Goal: Information Seeking & Learning: Learn about a topic

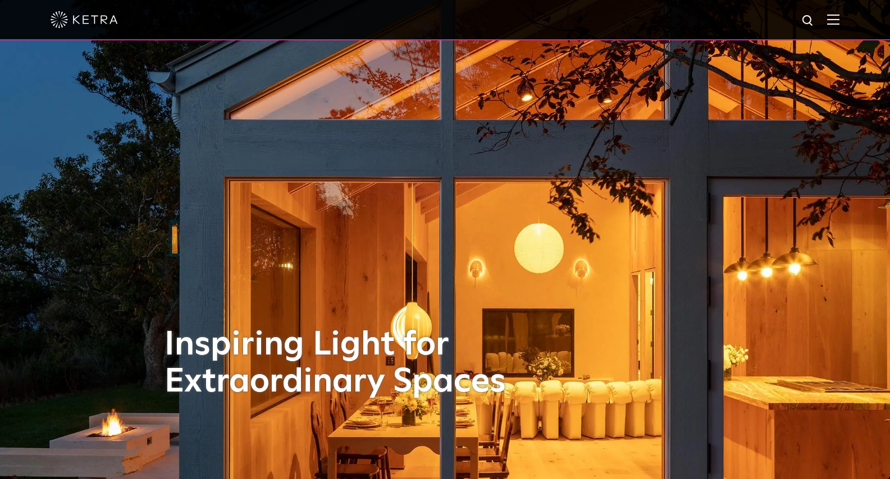
click at [838, 16] on img at bounding box center [833, 19] width 12 height 11
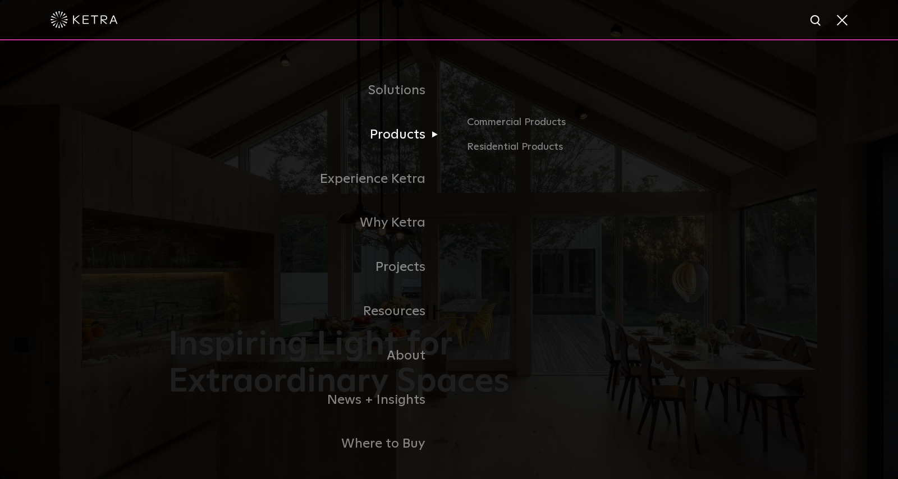
click at [400, 133] on link "Products" at bounding box center [308, 135] width 281 height 44
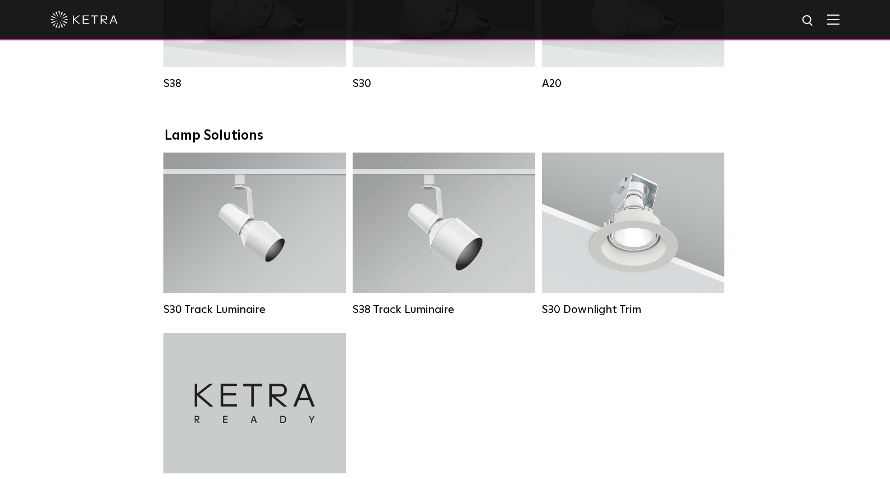
scroll to position [1123, 0]
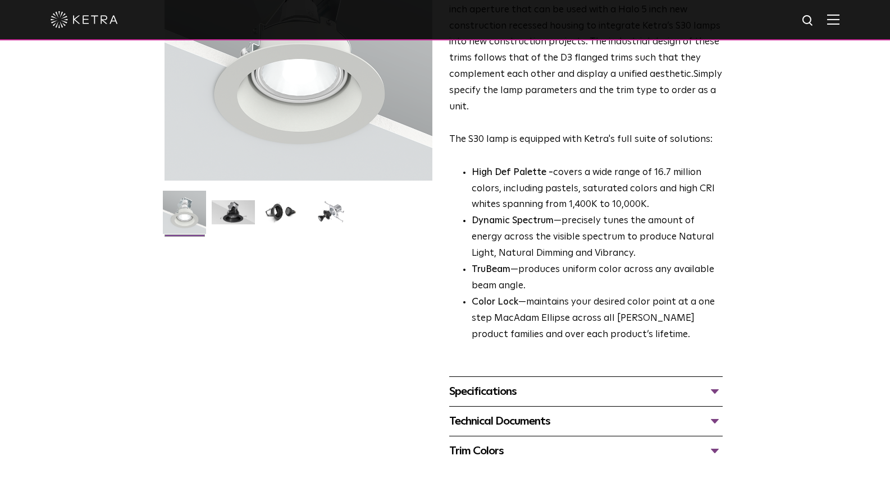
scroll to position [337, 0]
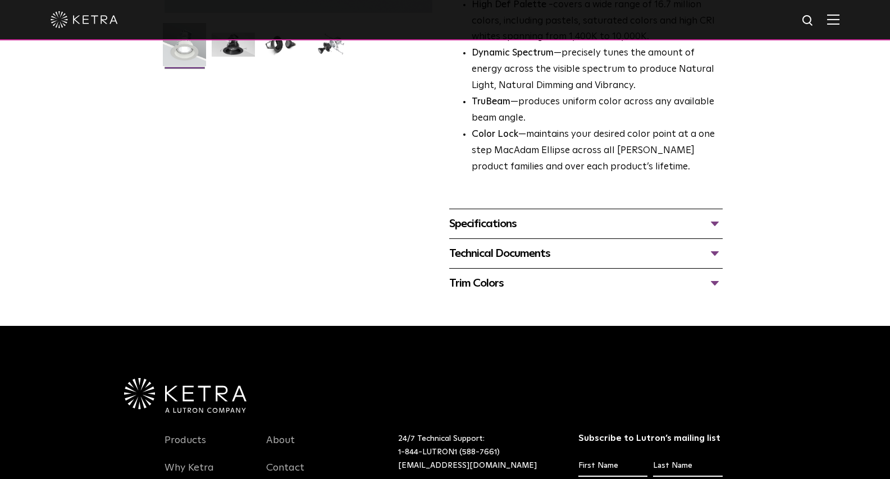
click at [478, 220] on div "Specifications" at bounding box center [585, 224] width 273 height 18
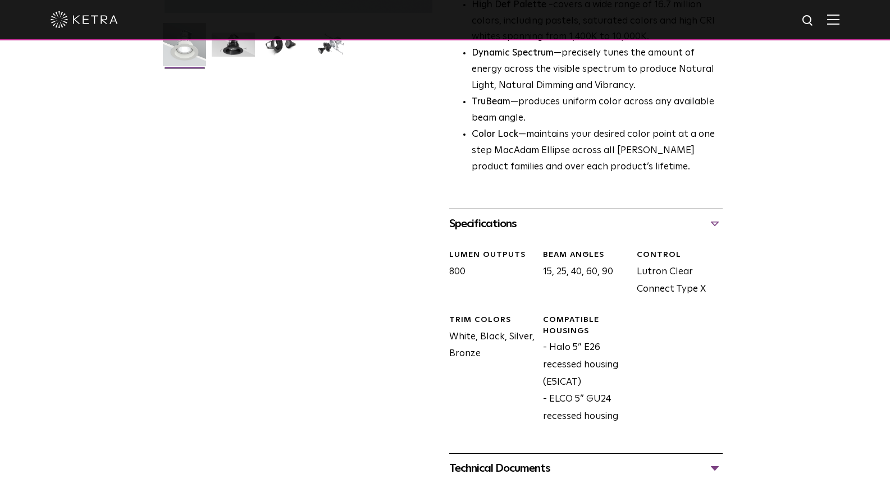
scroll to position [674, 0]
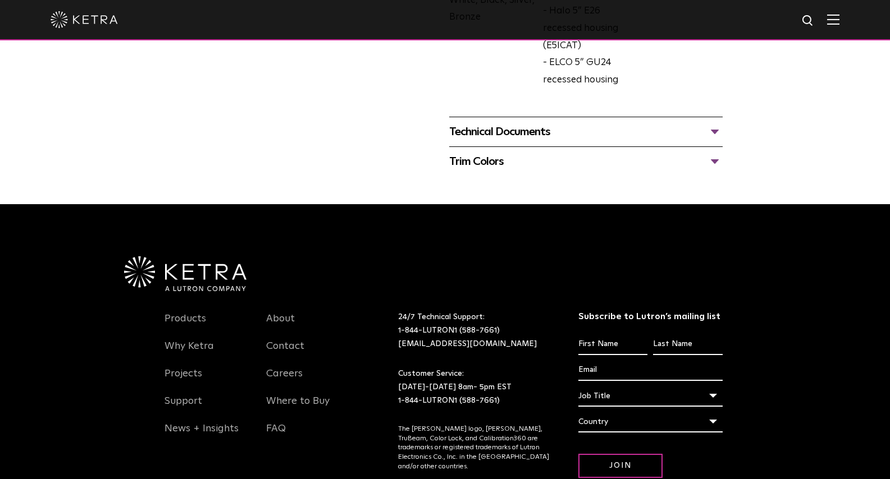
click at [516, 132] on div "Technical Documents" at bounding box center [585, 132] width 273 height 18
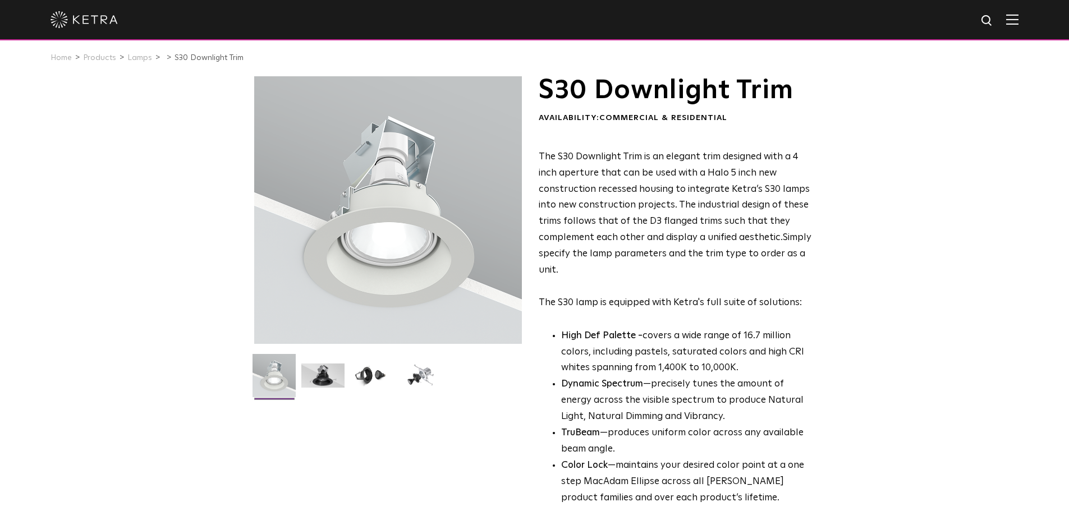
scroll to position [0, 0]
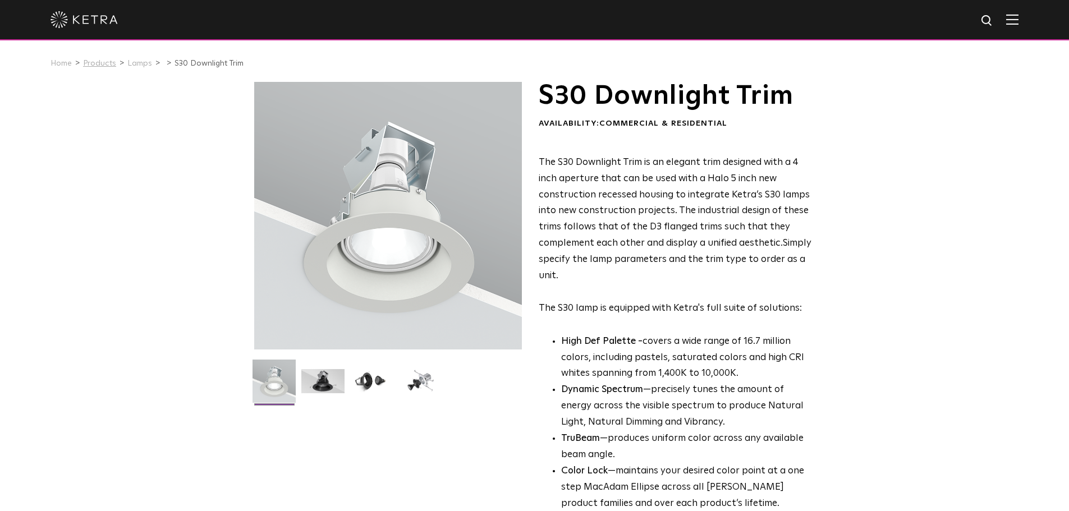
click at [96, 65] on link "Products" at bounding box center [99, 64] width 33 height 8
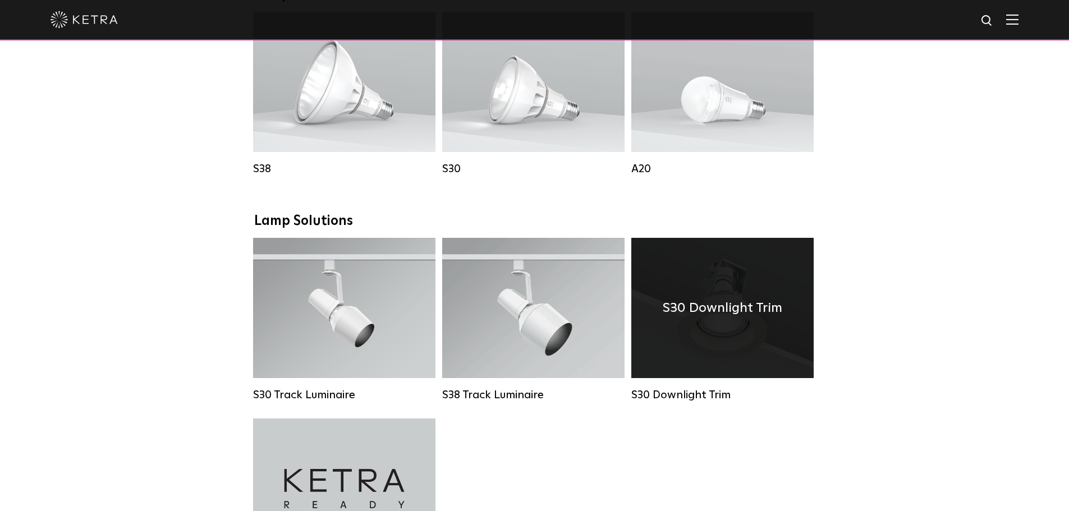
scroll to position [954, 0]
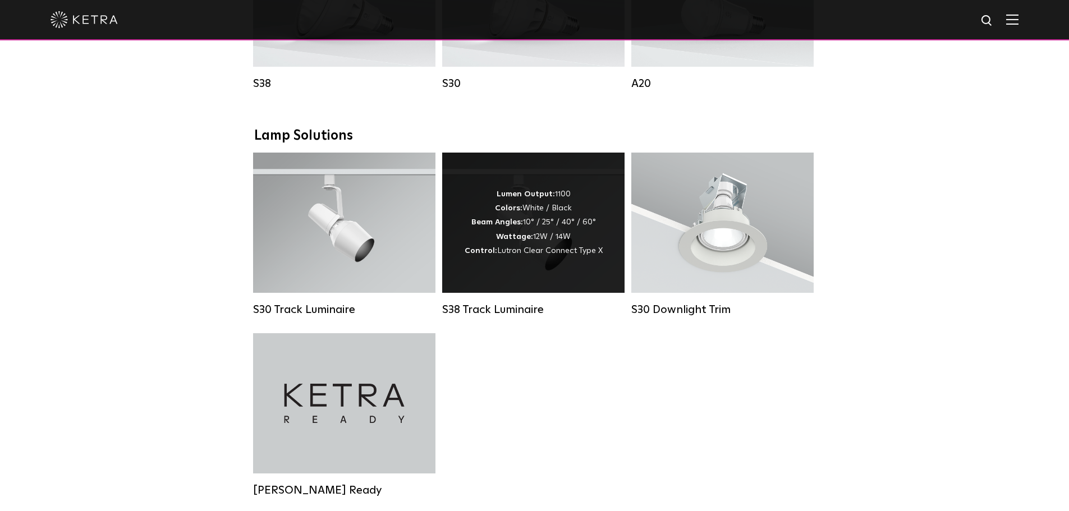
drag, startPoint x: 574, startPoint y: 268, endPoint x: 566, endPoint y: 268, distance: 7.3
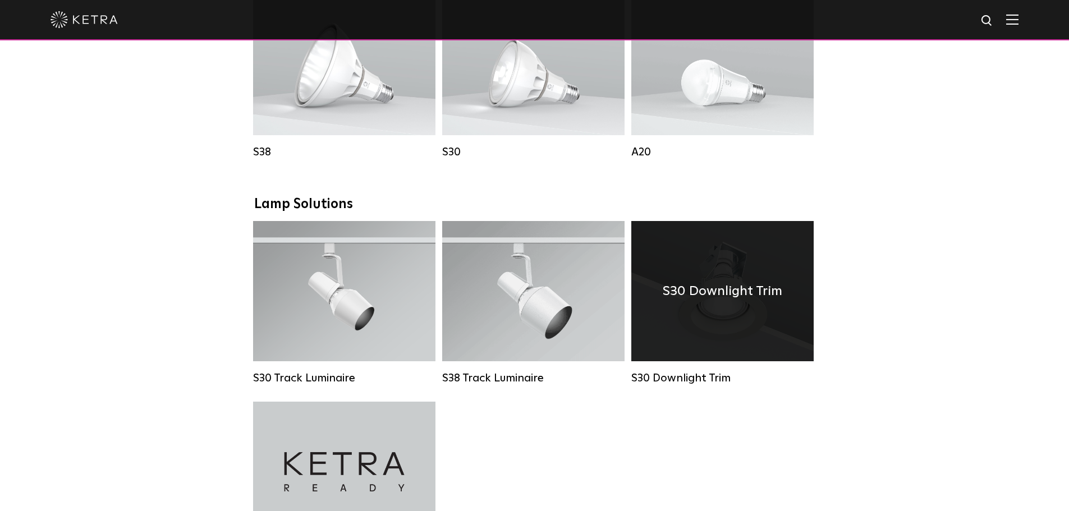
scroll to position [898, 0]
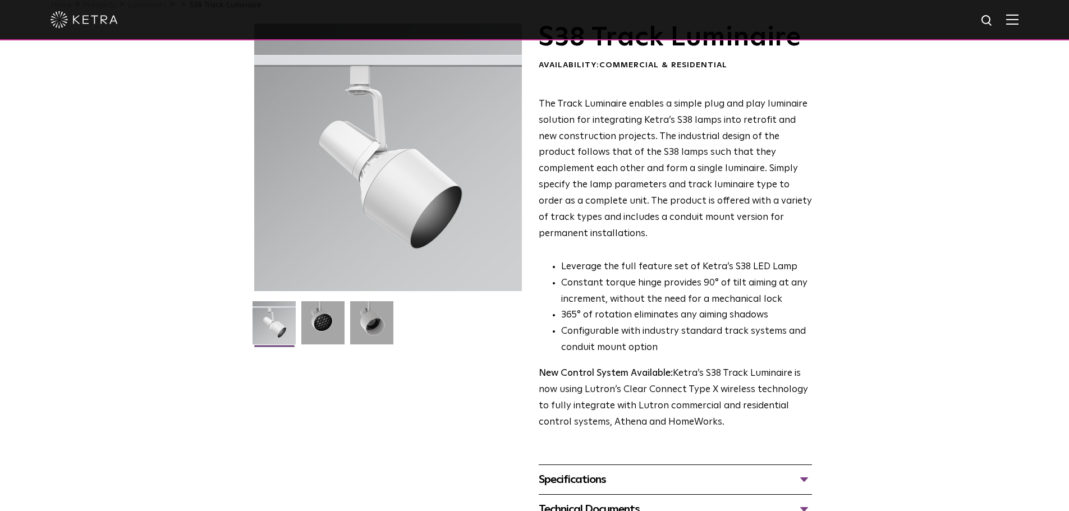
scroll to position [337, 0]
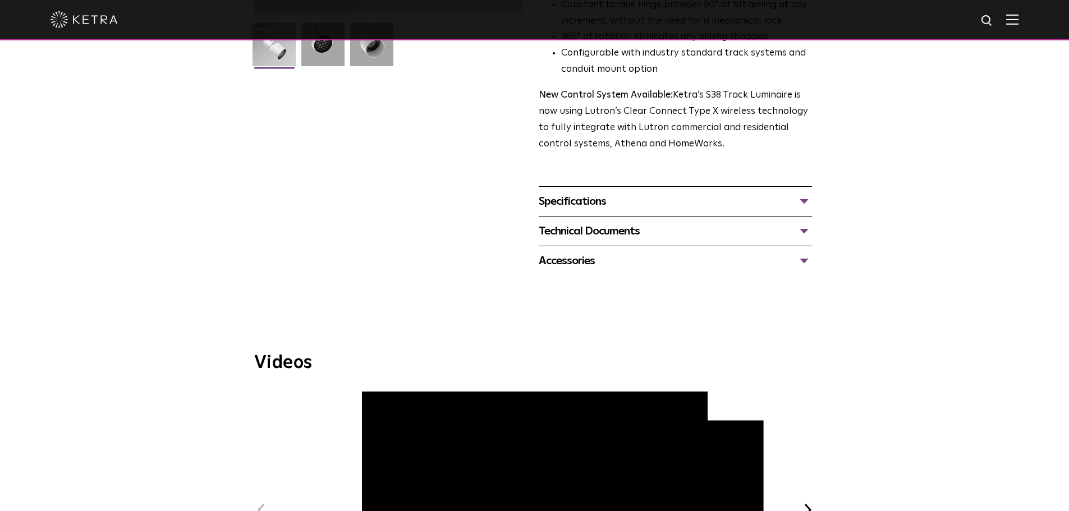
click at [634, 193] on div "Specifications" at bounding box center [675, 202] width 273 height 18
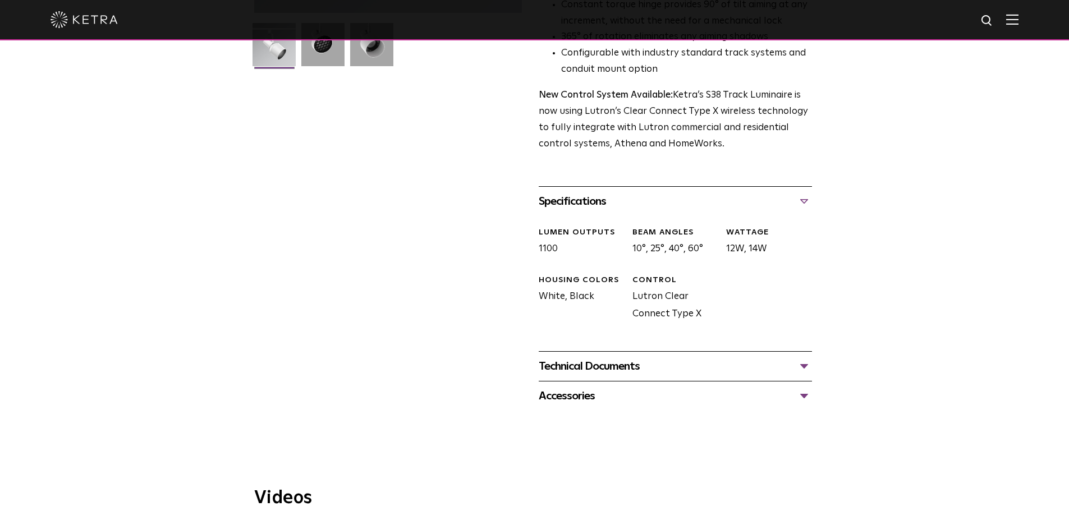
click at [642, 358] on div "Technical Documents" at bounding box center [675, 367] width 273 height 18
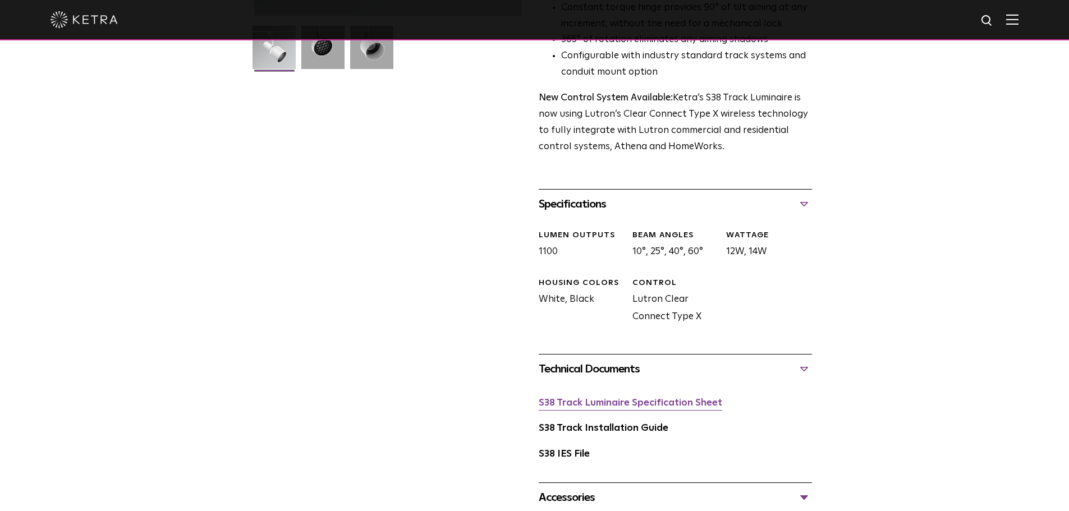
scroll to position [333, 0]
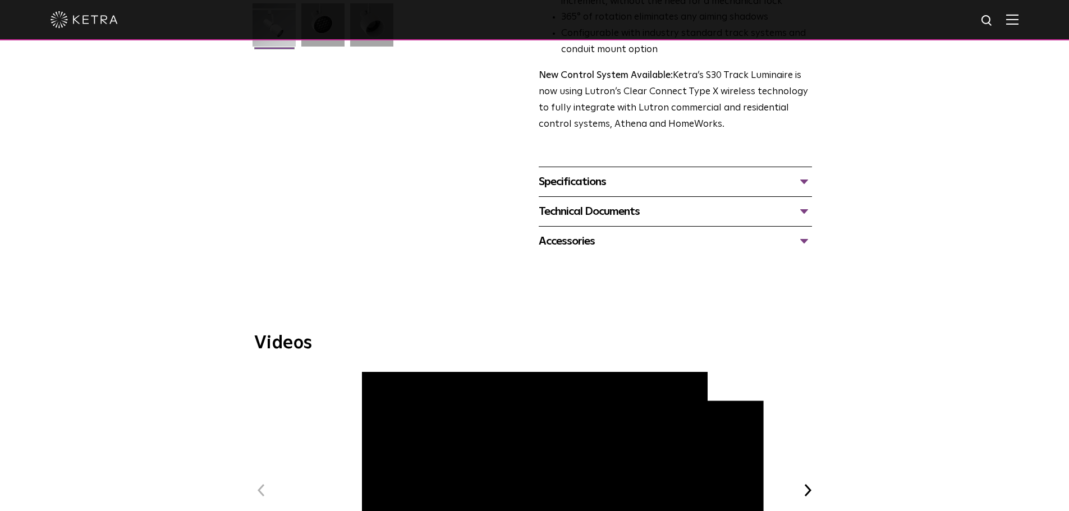
scroll to position [337, 0]
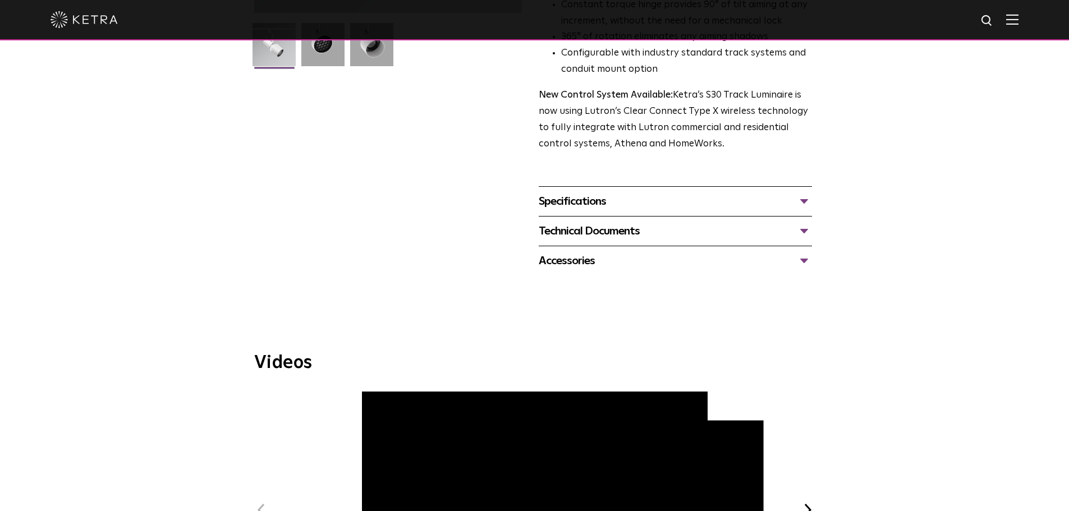
click at [606, 193] on div "Specifications" at bounding box center [675, 202] width 273 height 18
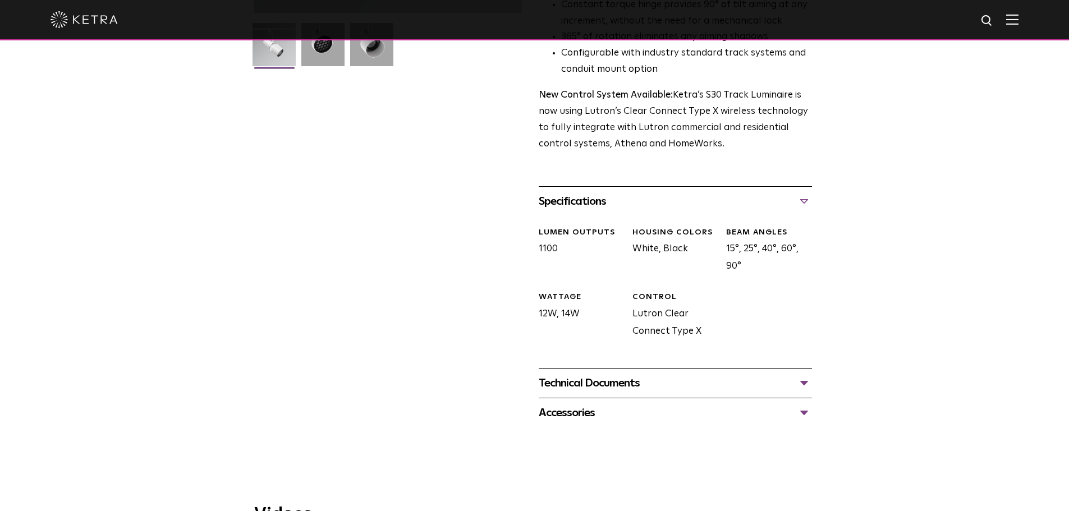
click at [582, 374] on div "Technical Documents" at bounding box center [675, 383] width 273 height 18
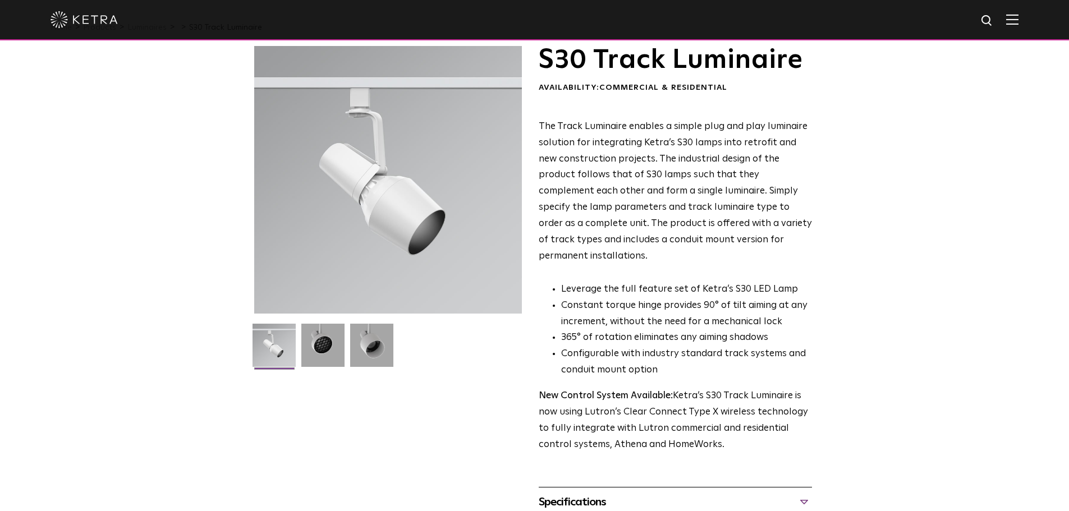
scroll to position [0, 0]
